Goal: Information Seeking & Learning: Learn about a topic

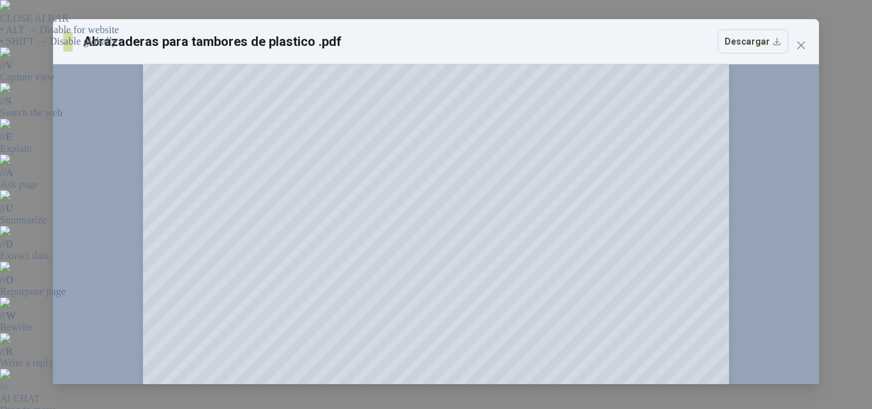
scroll to position [128, 0]
click at [806, 43] on span "Close" at bounding box center [801, 45] width 20 height 10
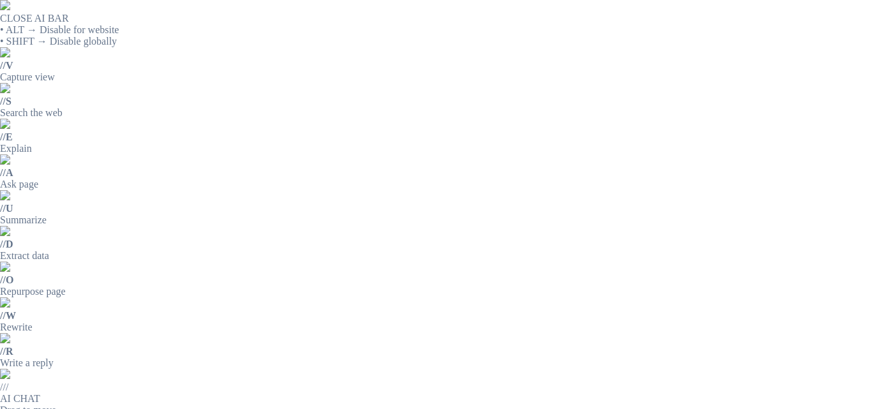
drag, startPoint x: 382, startPoint y: 149, endPoint x: 428, endPoint y: 162, distance: 47.9
drag, startPoint x: 382, startPoint y: 176, endPoint x: 739, endPoint y: 180, distance: 356.9
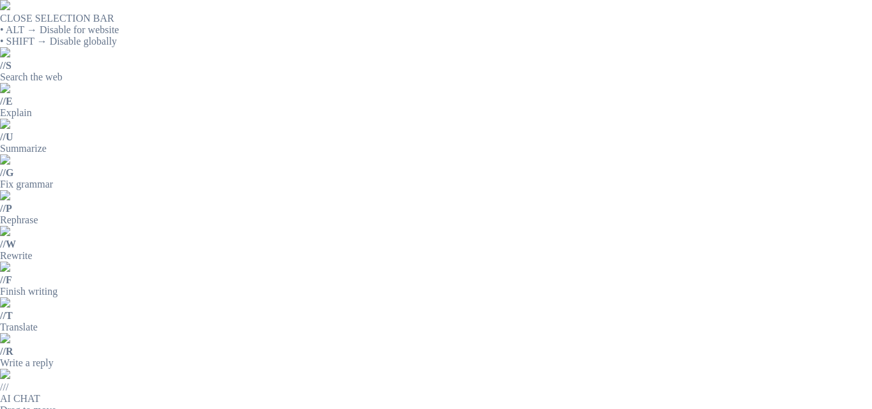
drag, startPoint x: 381, startPoint y: 176, endPoint x: 819, endPoint y: 178, distance: 438.0
copy p "RECIPIENTE DE PLASTICO CON CAPACIDAD DE 1.8 LT PARA LA EXTRACCIÓN MANUAL DE LIQ…"
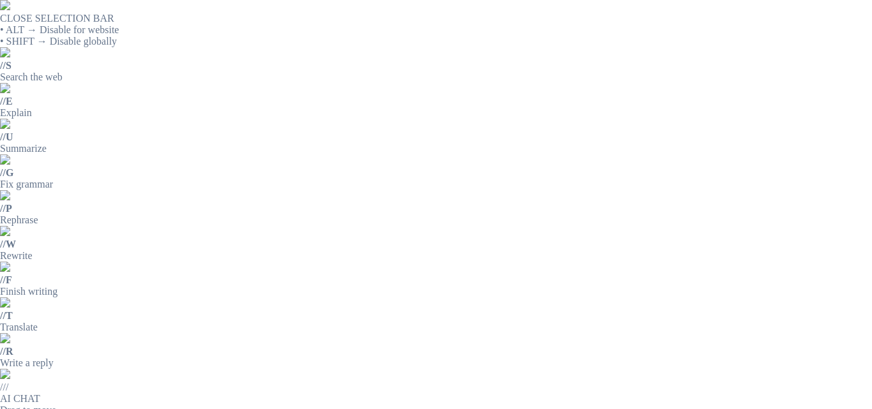
scroll to position [64, 0]
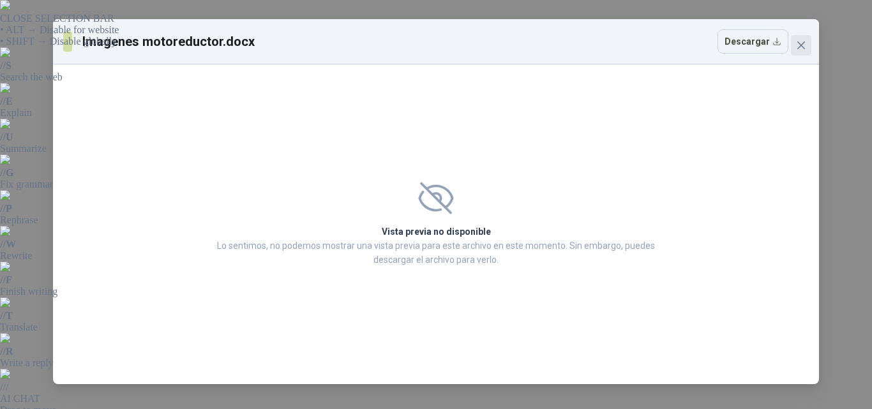
click at [807, 38] on button "Close" at bounding box center [801, 45] width 20 height 20
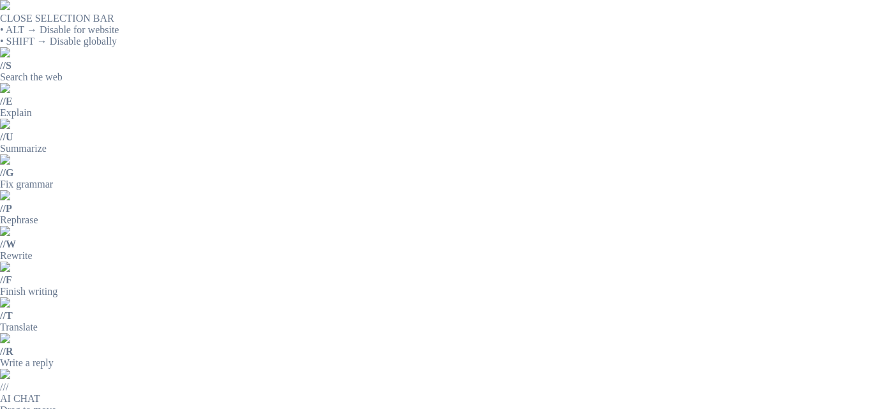
drag, startPoint x: 382, startPoint y: 148, endPoint x: 451, endPoint y: 144, distance: 68.4
copy p "Motoreductor"
